Goal: Information Seeking & Learning: Learn about a topic

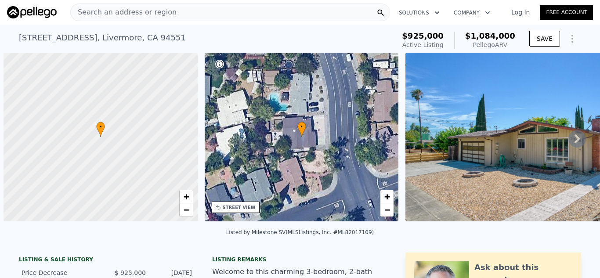
click at [187, 12] on div "Search an address or region" at bounding box center [230, 13] width 320 height 18
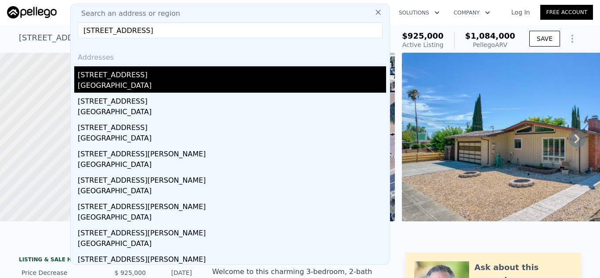
type input "[STREET_ADDRESS]"
click at [123, 76] on div "[STREET_ADDRESS]" at bounding box center [232, 73] width 308 height 14
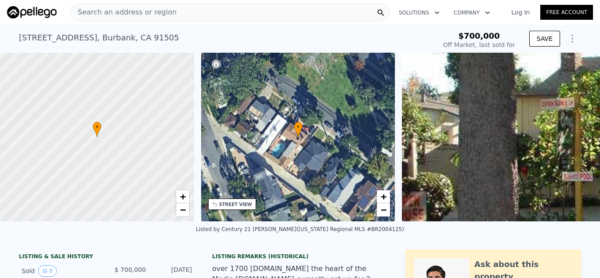
type input "$ 1,476,000"
type input "$ 718,748"
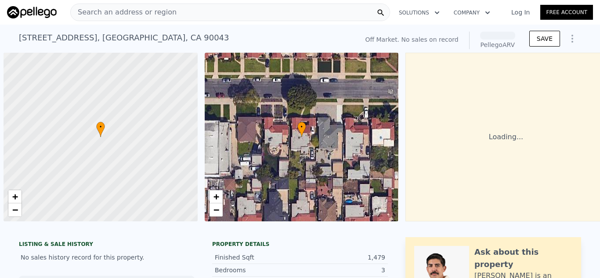
scroll to position [0, 4]
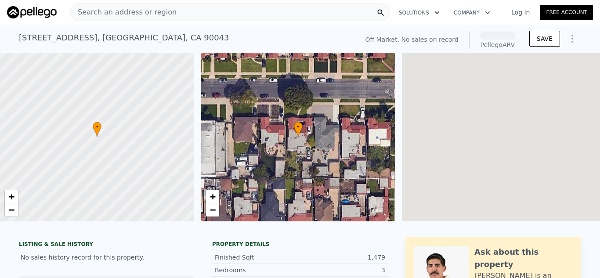
click at [206, 13] on div "Search an address or region" at bounding box center [230, 13] width 320 height 18
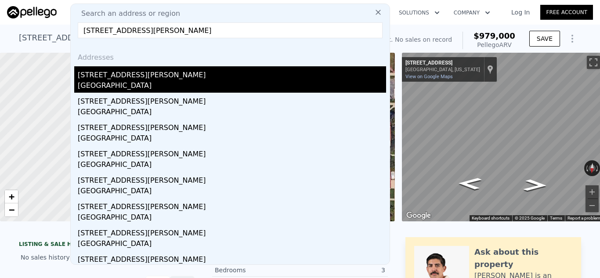
type input "2227 Wightman St, San Diego, CA"
click at [99, 79] on div "2227 Wightman St" at bounding box center [232, 73] width 308 height 14
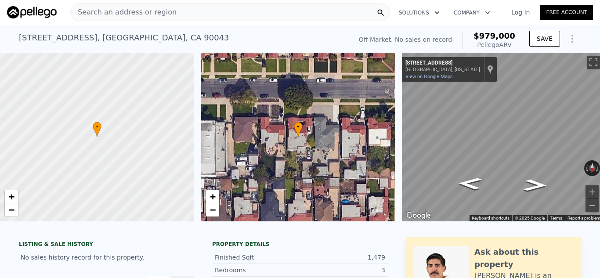
type input "3"
type input "2"
type input "768"
type input "1156"
type input "2988"
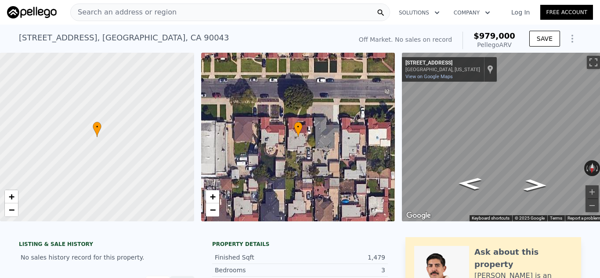
type input "4356"
type input "$ 1,076,000"
type input "-$ 19,073"
